Goal: Task Accomplishment & Management: Use online tool/utility

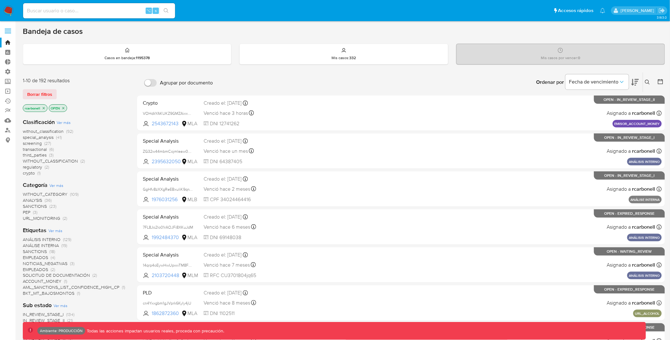
click at [9, 28] on label at bounding box center [8, 30] width 16 height 13
click at [0, 0] on input "checkbox" at bounding box center [0, 0] width 0 height 0
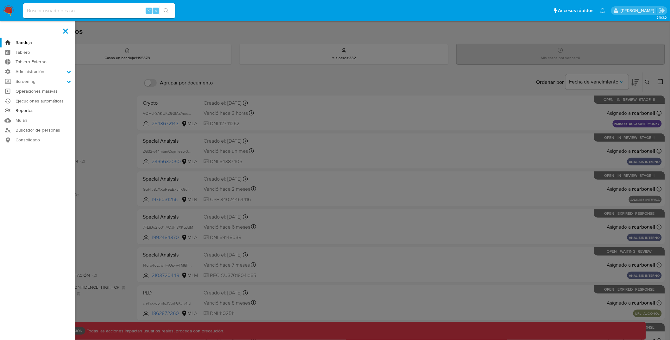
click at [26, 111] on link "Reportes" at bounding box center [37, 111] width 75 height 10
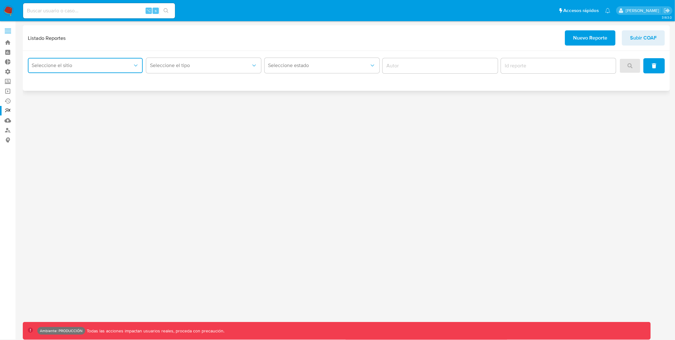
click at [132, 68] on span "Seleccione el sitio" at bounding box center [82, 65] width 101 height 6
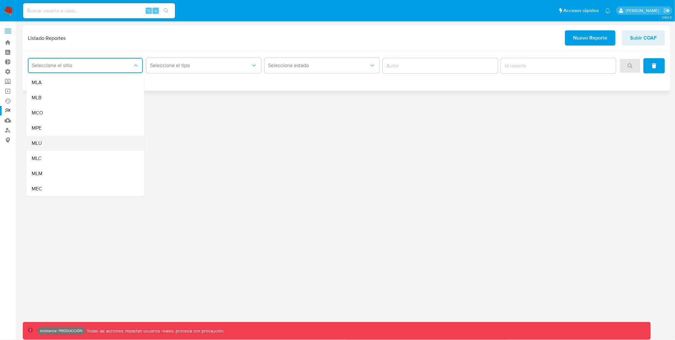
click at [63, 141] on div "MLU" at bounding box center [84, 143] width 104 height 15
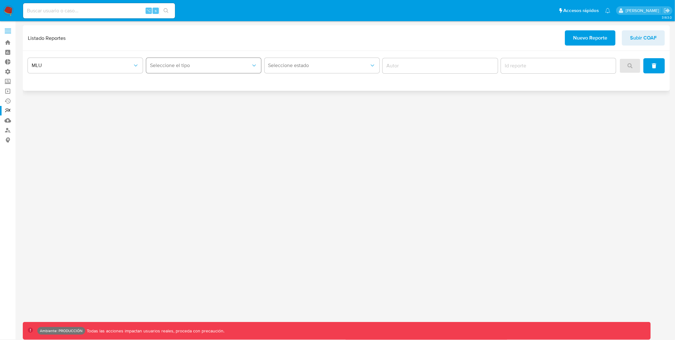
click at [210, 72] on div "Seleccione el tipo" at bounding box center [203, 66] width 115 height 20
click at [209, 69] on button "Seleccione el tipo" at bounding box center [203, 65] width 115 height 15
drag, startPoint x: 192, startPoint y: 84, endPoint x: 212, endPoint y: 83, distance: 20.6
click at [192, 84] on div "Circunstanciado" at bounding box center [202, 82] width 104 height 15
click at [636, 64] on button "search" at bounding box center [630, 65] width 22 height 15
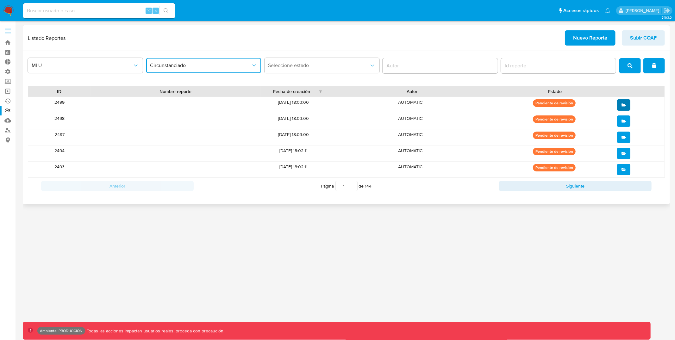
click at [626, 103] on button "open" at bounding box center [623, 104] width 13 height 11
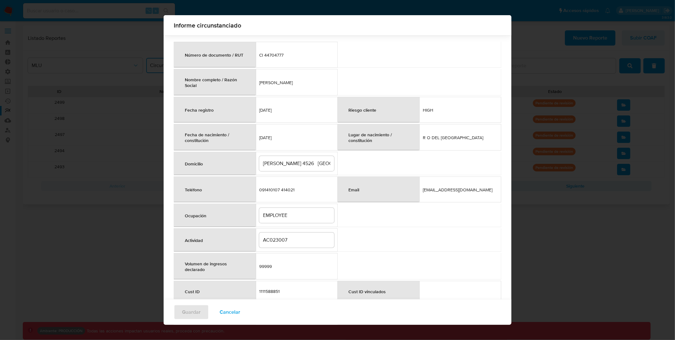
scroll to position [22, 0]
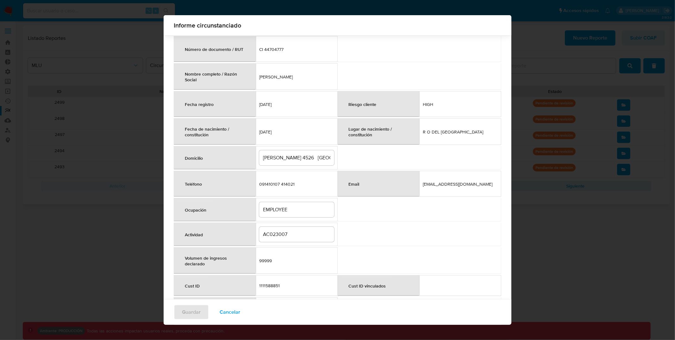
click at [248, 311] on button "Cancelar" at bounding box center [229, 312] width 37 height 15
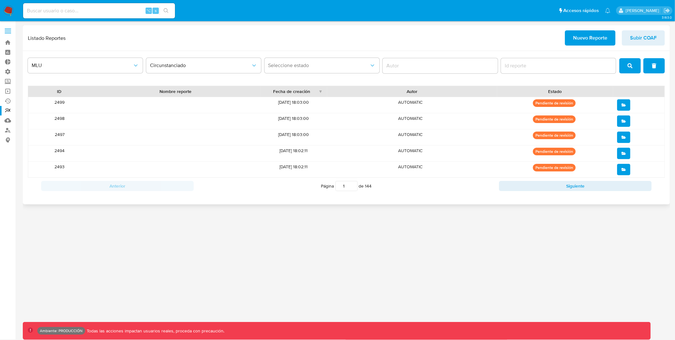
click at [626, 118] on button "open" at bounding box center [623, 121] width 13 height 11
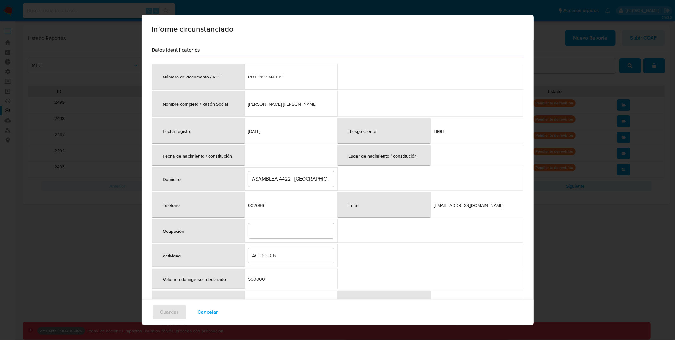
click at [201, 311] on span "Cancelar" at bounding box center [208, 312] width 21 height 14
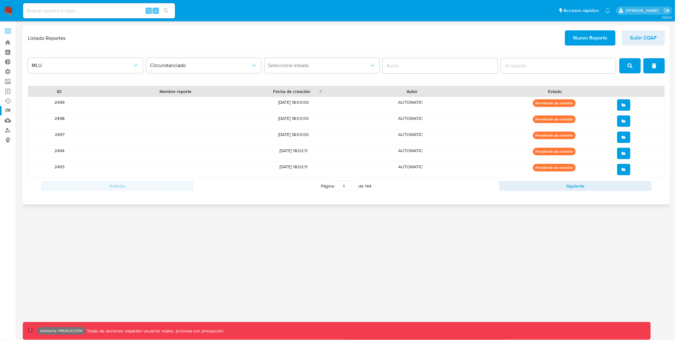
click at [629, 117] on button "open" at bounding box center [623, 121] width 13 height 11
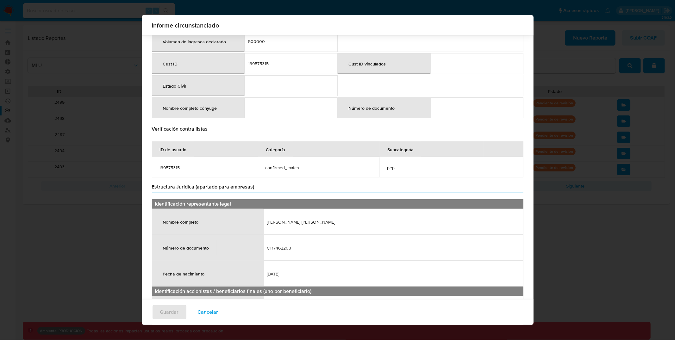
scroll to position [248, 0]
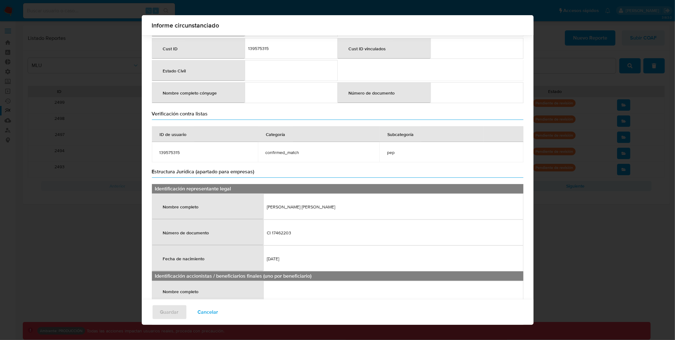
click at [203, 314] on span "Cancelar" at bounding box center [208, 312] width 21 height 14
